Goal: Ask a question

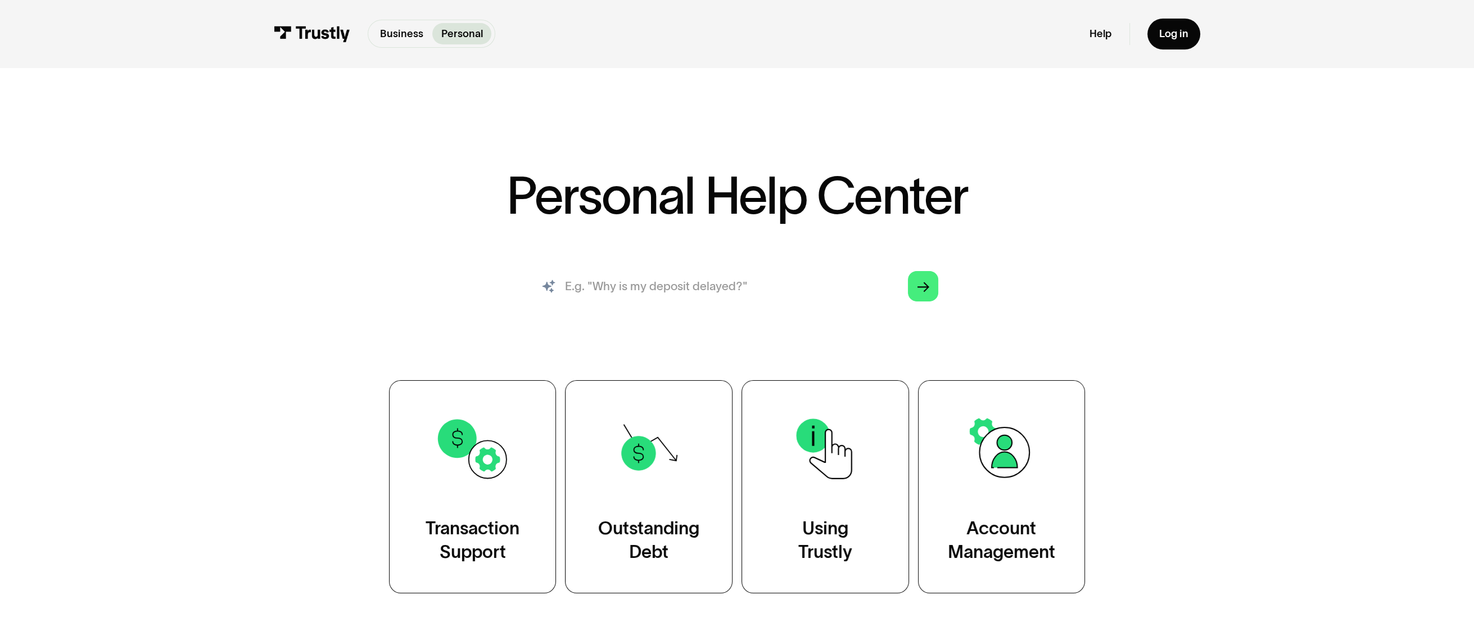
click at [688, 276] on input "search" at bounding box center [737, 286] width 427 height 47
type input "How do i track my transaction status?"
click at [918, 287] on polygon "Search" at bounding box center [924, 287] width 12 height 10
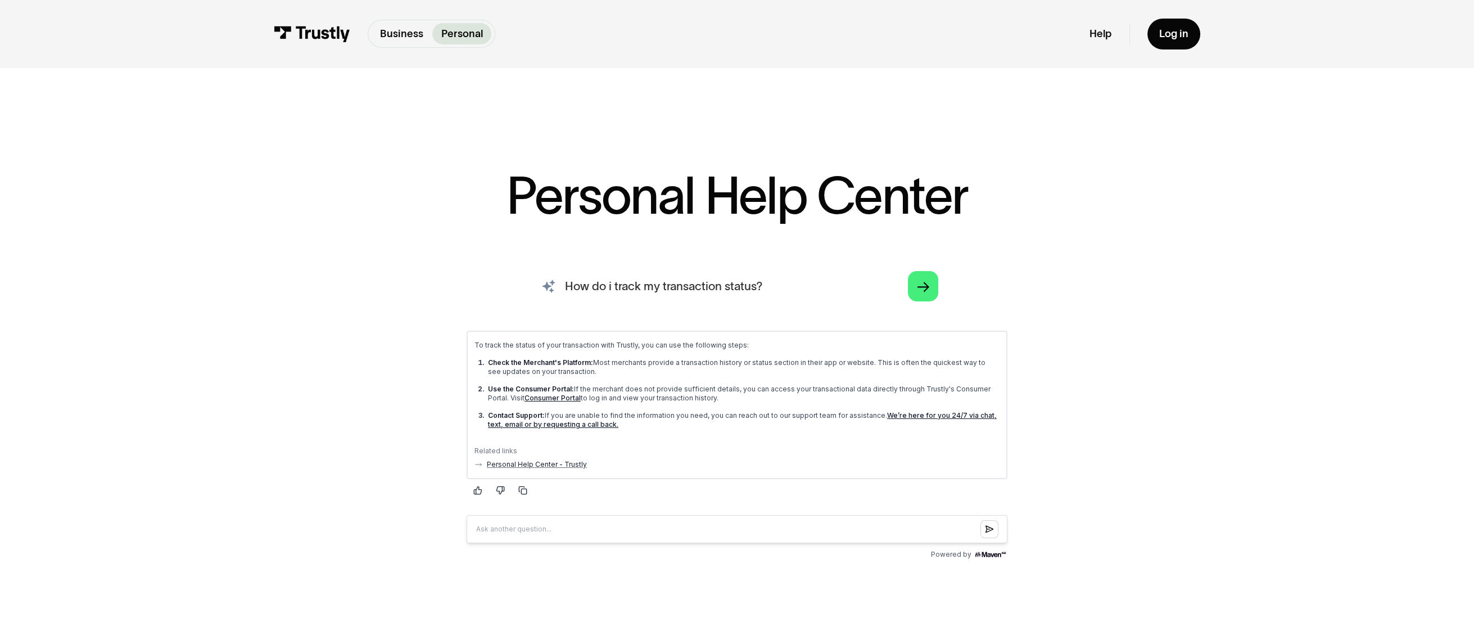
drag, startPoint x: 788, startPoint y: 285, endPoint x: 516, endPoint y: 282, distance: 272.2
click at [516, 282] on div "AI-powered search ( 1 / 4 ) Type your question and our smart search will find y…" at bounding box center [736, 413] width 853 height 300
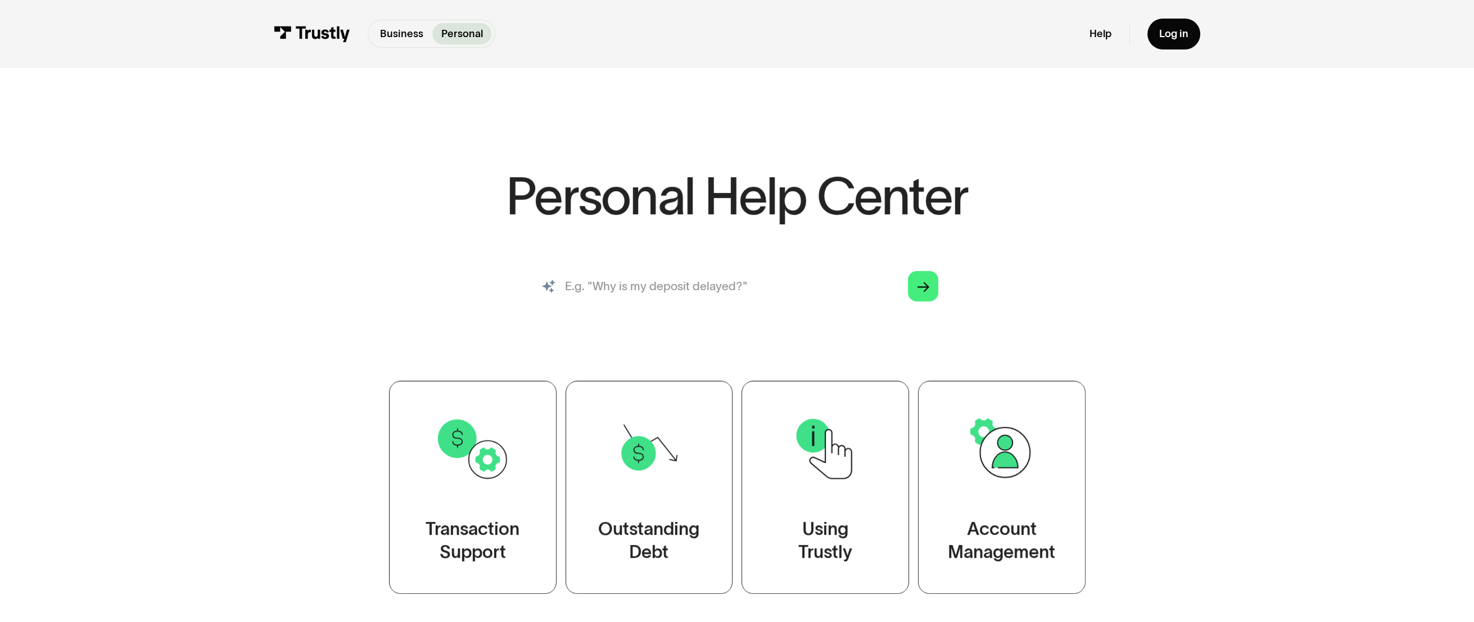
click at [703, 288] on input "search" at bounding box center [737, 286] width 427 height 47
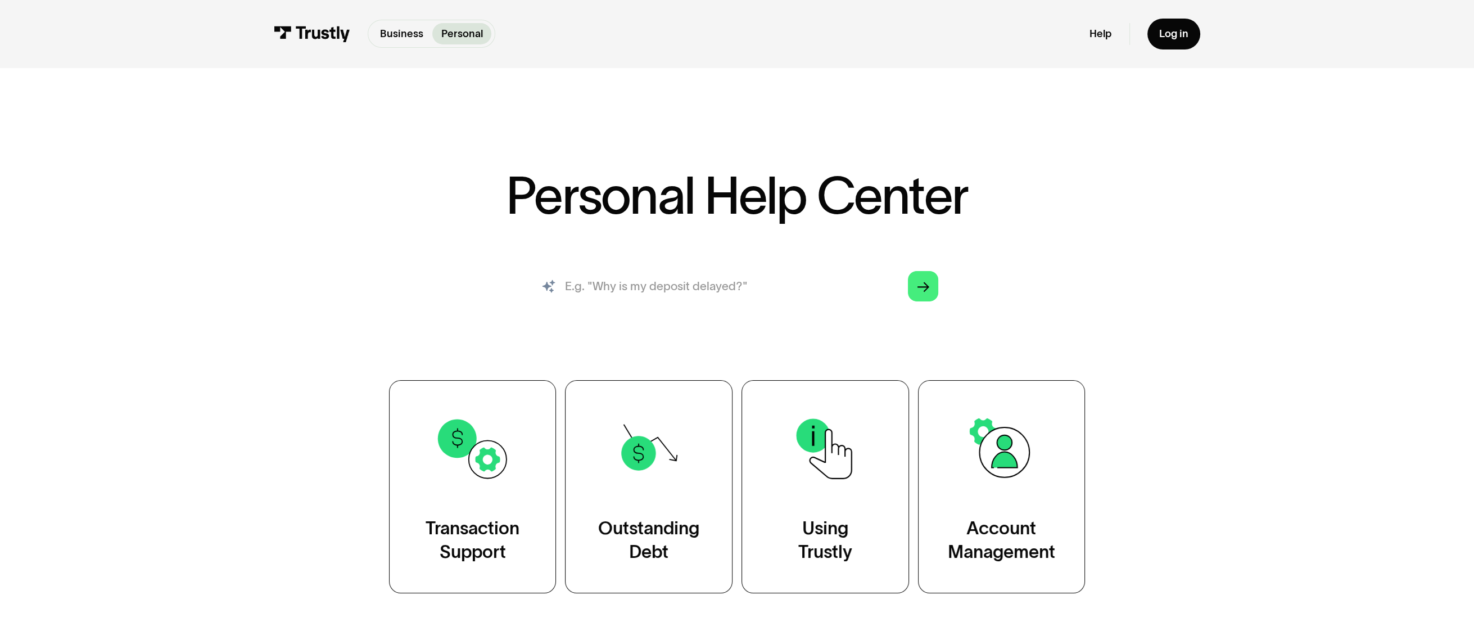
type input "What should I do if I have an outstanding balance with Trustly?"
click at [929, 288] on icon "Arrow Right" at bounding box center [924, 287] width 12 height 12
